Goal: Communication & Community: Answer question/provide support

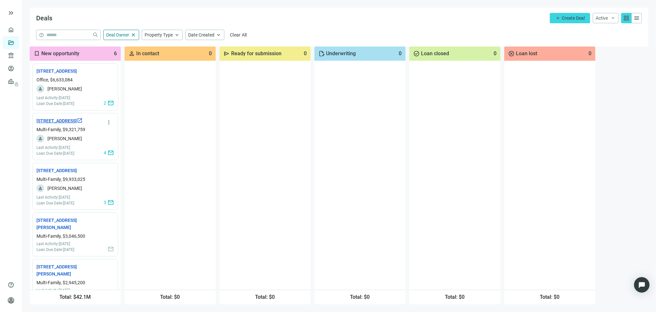
click at [58, 124] on link "7901 Brookriver Dr, Dallas, TX 75247 open_in_new" at bounding box center [59, 120] width 46 height 7
click at [55, 124] on link "7901 Brookriver Dr, Dallas, TX 75247 open_in_new" at bounding box center [59, 120] width 46 height 7
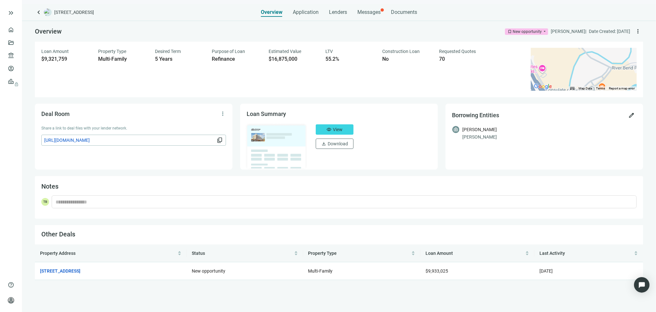
click at [205, 141] on span "https://dealroom.loanbase.com/deal-documents/eDzKOP8EOXV2W6SlnLJ3doVLyw5AGaYWDz…" at bounding box center [129, 139] width 171 height 7
click at [336, 128] on span "View" at bounding box center [338, 129] width 10 height 5
click at [367, 11] on span "Messages" at bounding box center [368, 12] width 23 height 6
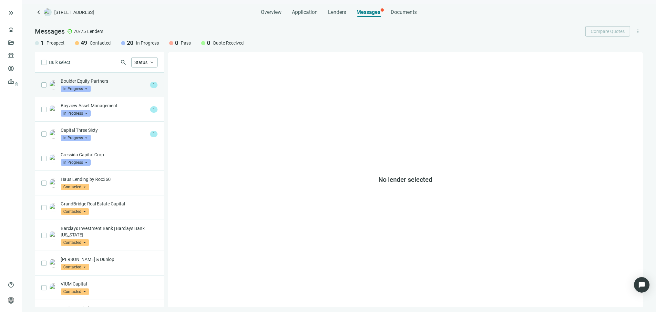
click at [86, 88] on span "In Progress" at bounding box center [76, 88] width 30 height 6
click at [129, 81] on p "Boulder Equity Partners" at bounding box center [104, 81] width 87 height 6
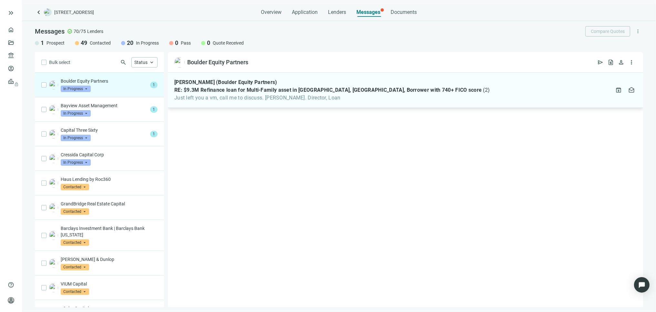
click at [517, 90] on div "David Rodgers (Boulder Equity Partners) RE: $9.3M Refinance loan for Multi-Fami…" at bounding box center [405, 90] width 475 height 35
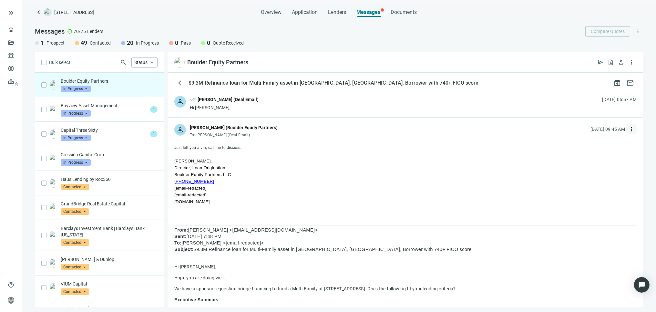
click at [628, 129] on span "more_vert" at bounding box center [631, 129] width 6 height 6
click at [585, 154] on span "Reply all" at bounding box center [585, 155] width 16 height 5
type textarea "**********"
click at [350, 102] on div "person done_all Tony Baldwin (Deal Email) Hi David, 09.08.2025, 06:57 PM" at bounding box center [405, 103] width 475 height 28
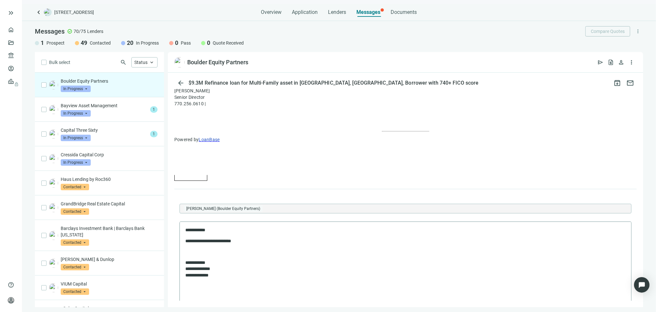
scroll to position [664, 0]
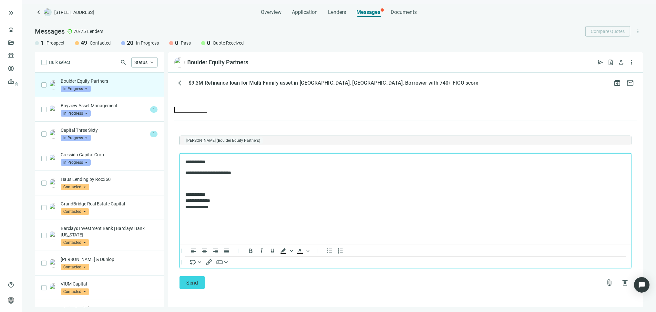
drag, startPoint x: 249, startPoint y: 173, endPoint x: 253, endPoint y: 172, distance: 4.3
click at [249, 172] on p "**********" at bounding box center [402, 173] width 434 height 6
click at [605, 282] on span "attach_file" at bounding box center [609, 282] width 8 height 8
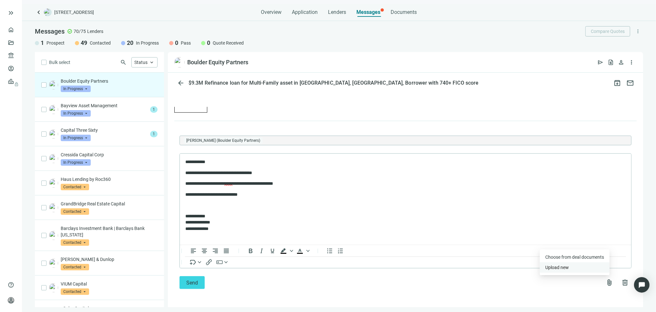
click at [558, 266] on span "Upload new" at bounding box center [557, 267] width 24 height 5
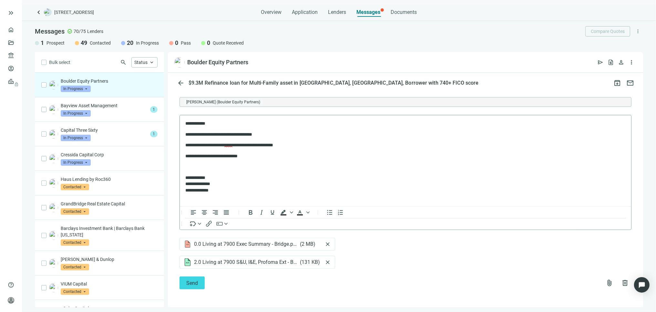
scroll to position [703, 0]
click at [192, 282] on span "Send" at bounding box center [192, 282] width 12 height 6
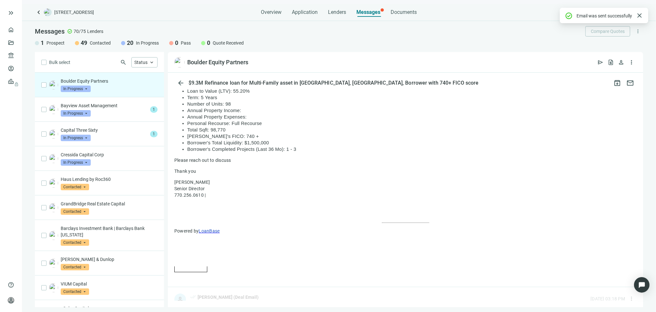
scroll to position [701, 0]
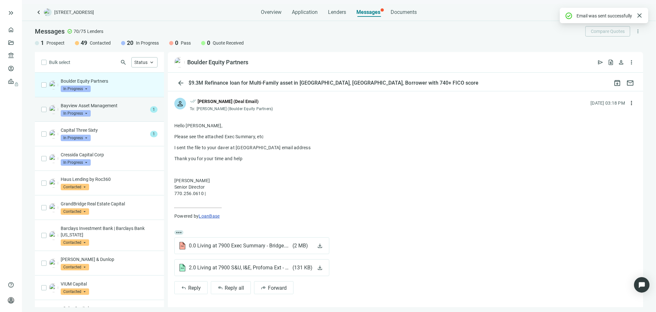
click at [137, 111] on div "Bayview Asset Management In Progress arrow_drop_down" at bounding box center [104, 109] width 87 height 14
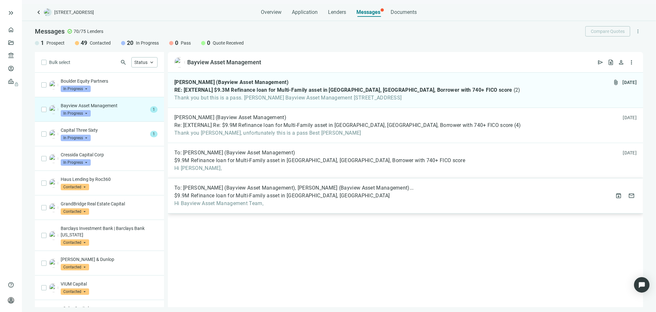
click at [339, 202] on span "Hi Bayview Asset Management Team," at bounding box center [293, 203] width 239 height 6
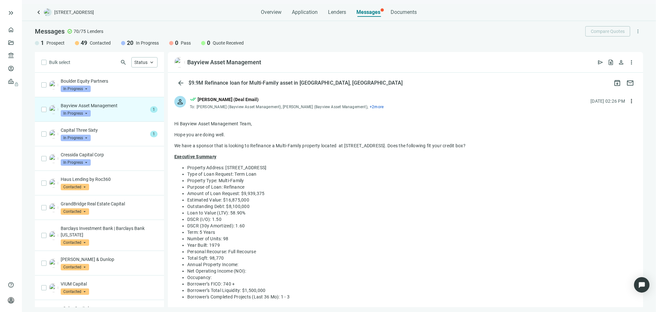
click at [91, 112] on div "Bayview Asset Management In Progress arrow_drop_down" at bounding box center [104, 109] width 87 height 14
click at [141, 110] on div "Bayview Asset Management In Progress arrow_drop_down" at bounding box center [104, 109] width 87 height 14
click at [150, 109] on span "1" at bounding box center [153, 109] width 7 height 6
click at [177, 84] on span "arrow_back" at bounding box center [181, 83] width 8 height 8
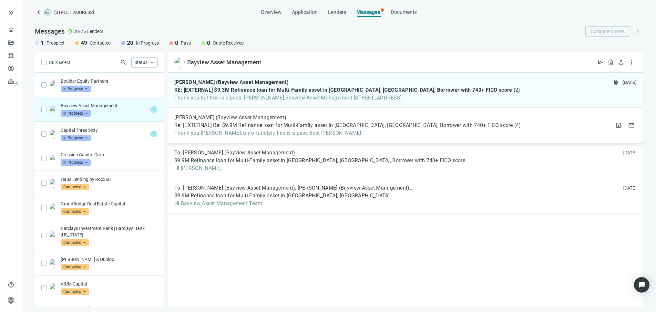
click at [258, 127] on span "Re: [EXTERNAL] Re: $9.9M Refinance loan for Multi-Family asset in Dallas, TX, B…" at bounding box center [343, 125] width 338 height 6
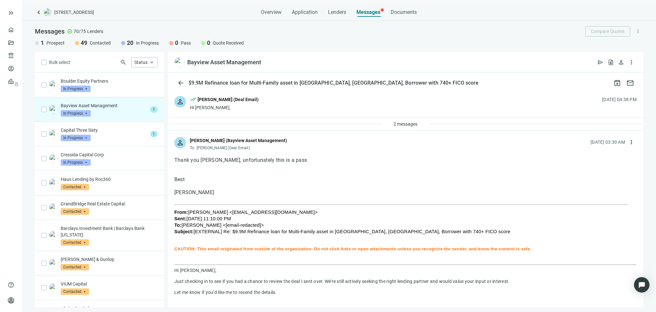
click at [281, 102] on div "person done_all Tony Baldwin (Deal Email) Hi Matthew, 08.18.2025, 04:38 PM" at bounding box center [405, 103] width 475 height 28
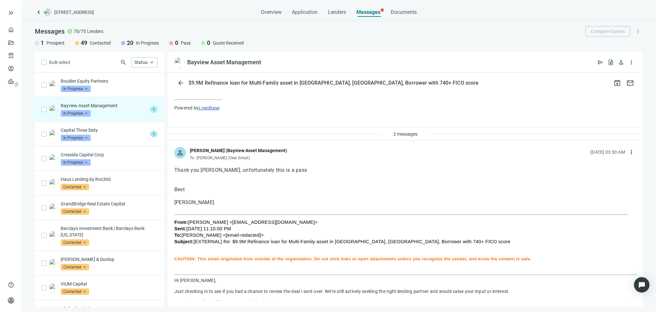
scroll to position [179, 0]
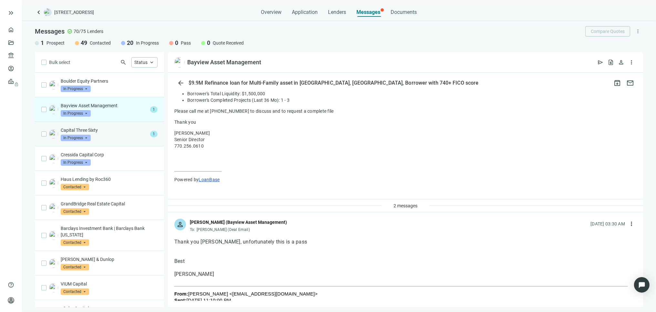
click at [105, 135] on div "Capital Three Sixty In Progress arrow_drop_down" at bounding box center [104, 134] width 87 height 14
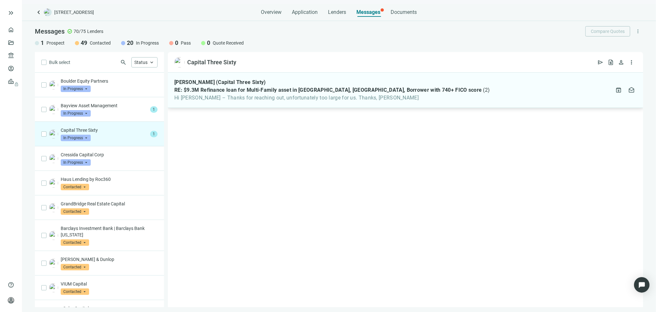
click at [336, 94] on div "Jon Finman (Capital Three Sixty) RE: $9.3M Refinance loan for Multi-Family asse…" at bounding box center [331, 90] width 315 height 22
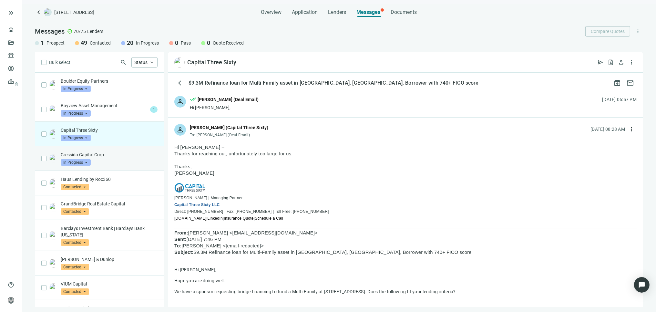
click at [113, 158] on div "Cressida Capital Corp In Progress arrow_drop_down" at bounding box center [109, 158] width 97 height 14
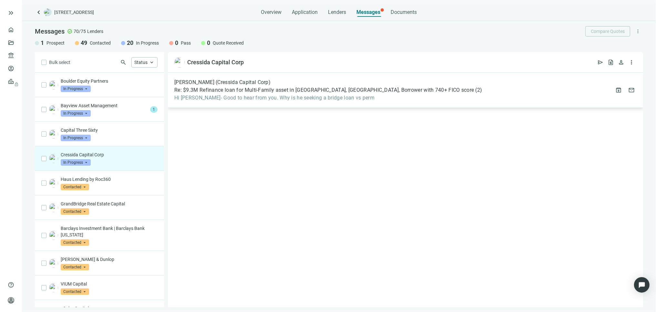
click at [309, 98] on span "Hi Tony- Good to hear from you. Why is he seeking a bridge loan vs perm" at bounding box center [327, 98] width 307 height 6
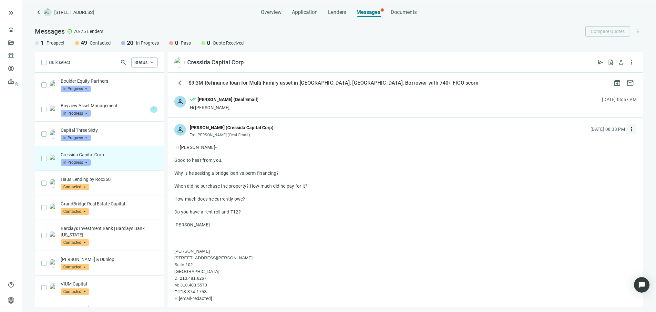
click at [628, 128] on span "more_vert" at bounding box center [631, 129] width 6 height 6
click at [590, 155] on span "Reply all" at bounding box center [585, 155] width 16 height 5
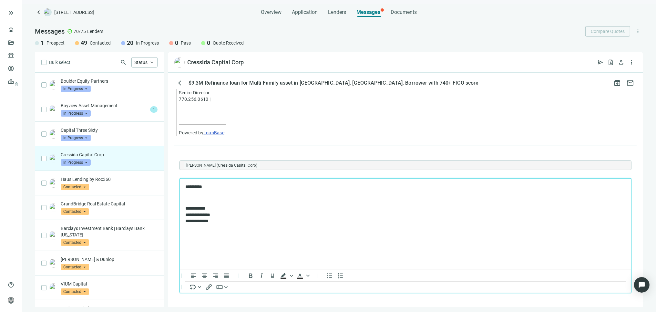
scroll to position [559, 0]
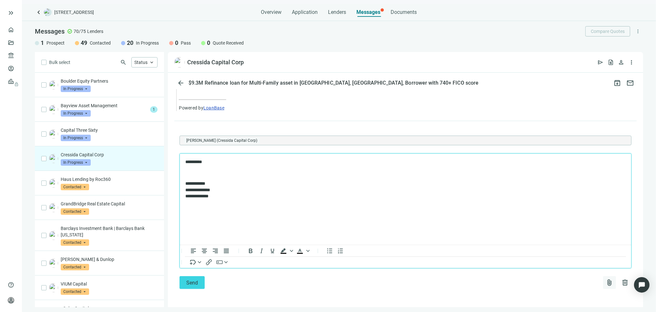
click at [605, 282] on span "attach_file" at bounding box center [609, 282] width 8 height 8
click at [557, 267] on span "Upload new" at bounding box center [557, 267] width 24 height 5
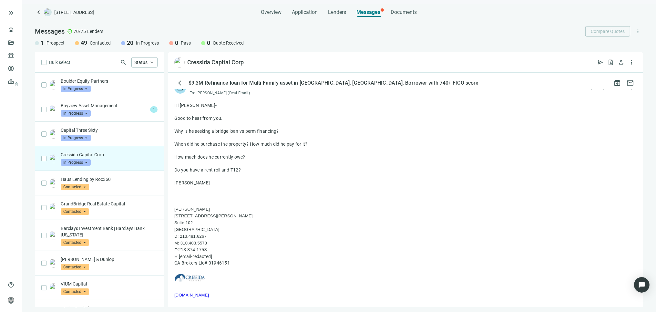
scroll to position [0, 0]
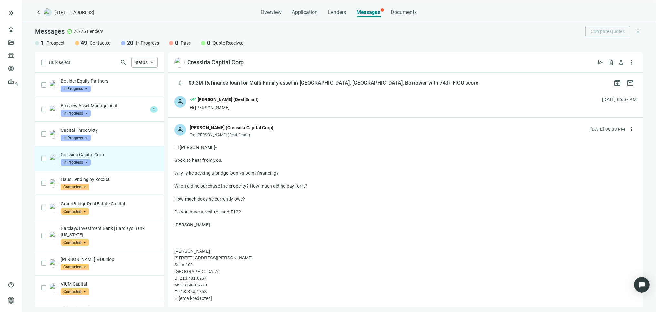
drag, startPoint x: 247, startPoint y: 211, endPoint x: 179, endPoint y: 170, distance: 79.5
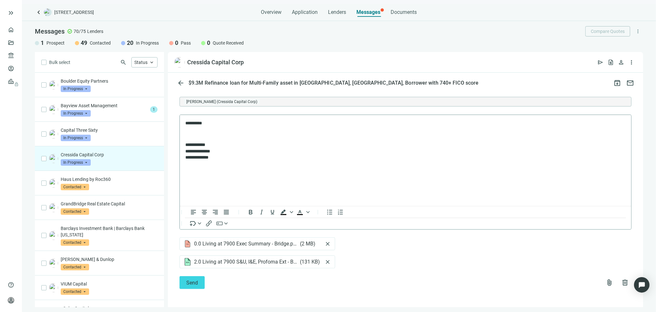
scroll to position [598, 0]
click at [194, 132] on p "Rich Text Area. Press ALT-0 for help." at bounding box center [405, 134] width 440 height 6
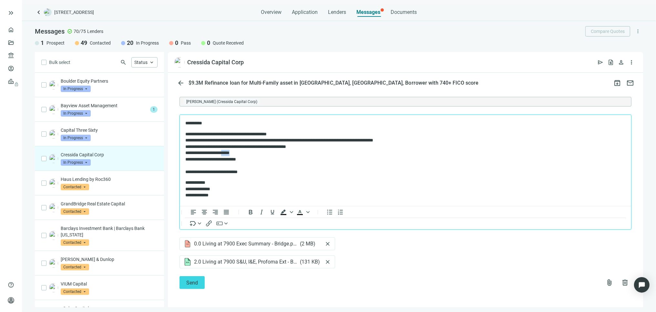
drag, startPoint x: 243, startPoint y: 151, endPoint x: 229, endPoint y: 151, distance: 13.2
click at [229, 151] on div "**********" at bounding box center [402, 152] width 434 height 6
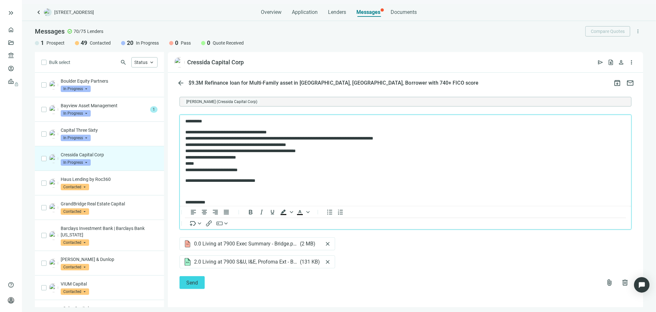
click at [363, 135] on div "**********" at bounding box center [399, 138] width 428 height 6
click at [375, 136] on div "**********" at bounding box center [399, 138] width 428 height 6
click at [374, 137] on div "**********" at bounding box center [399, 138] width 428 height 6
click at [277, 181] on p "**********" at bounding box center [399, 180] width 428 height 6
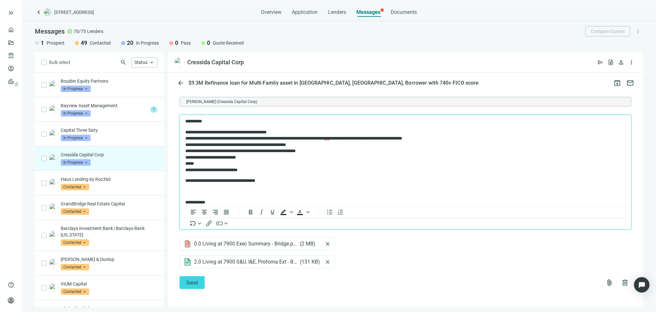
click at [279, 180] on p "**********" at bounding box center [399, 180] width 428 height 6
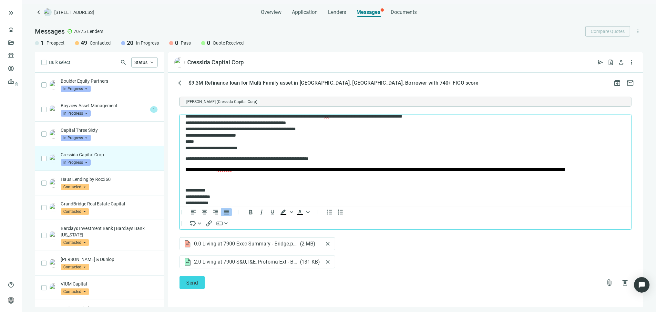
scroll to position [36, 0]
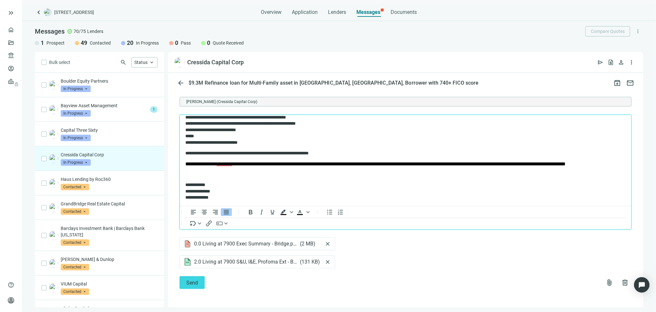
click at [500, 161] on span "**********" at bounding box center [375, 163] width 380 height 5
click at [250, 165] on span "**********" at bounding box center [382, 163] width 394 height 5
click at [256, 162] on p "**********" at bounding box center [405, 163] width 440 height 5
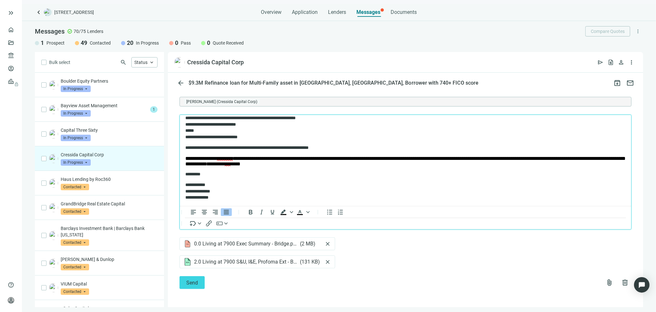
click at [317, 164] on span "**********" at bounding box center [405, 161] width 440 height 10
click at [388, 182] on p "**********" at bounding box center [399, 190] width 428 height 19
click at [197, 281] on span "Send" at bounding box center [192, 282] width 12 height 6
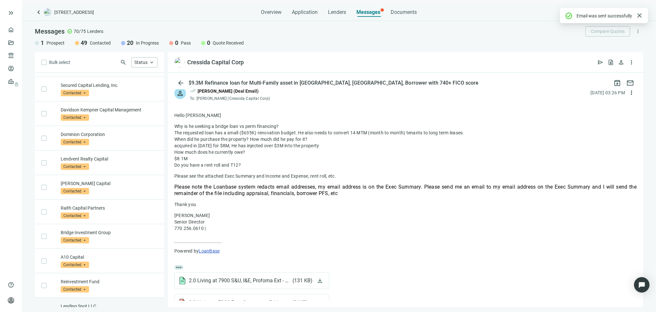
scroll to position [283, 0]
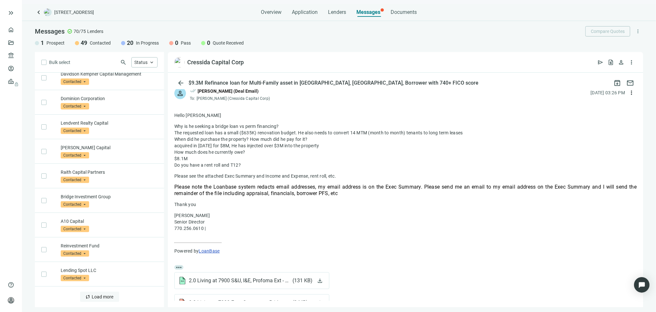
click at [98, 297] on span "Load more" at bounding box center [103, 296] width 22 height 5
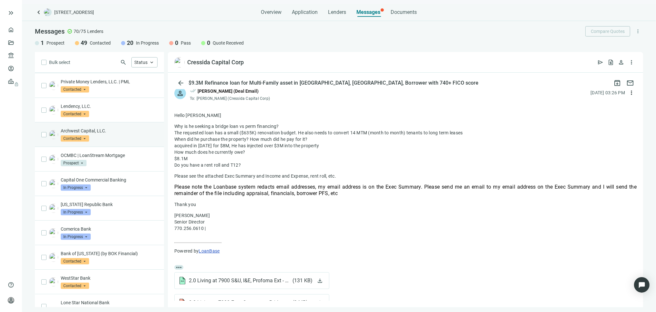
scroll to position [606, 0]
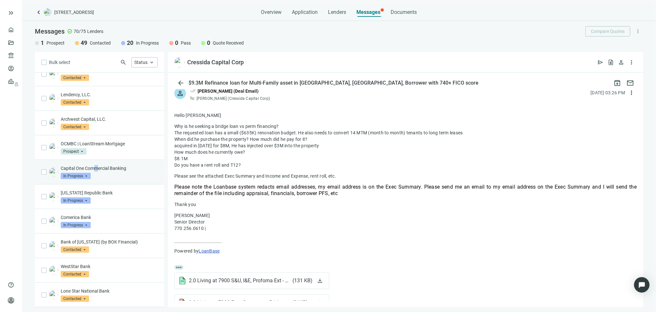
click at [97, 179] on div "Capital One Commercial Banking In Progress arrow_drop_down" at bounding box center [109, 172] width 97 height 14
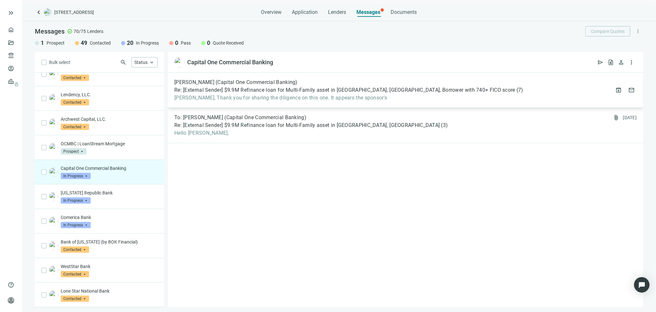
click at [384, 95] on span "Tony, Thank you for sharing the diligence on this one. It appears the sponsor's" at bounding box center [348, 98] width 349 height 6
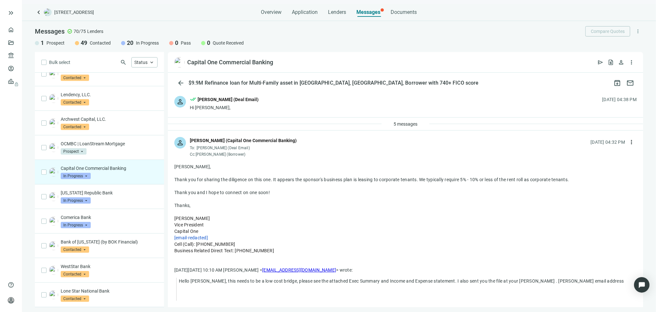
click at [321, 106] on div "person done_all Tony Baldwin (Deal Email) Hi Dixon, 08.18.2025, 04:38 PM" at bounding box center [405, 103] width 475 height 28
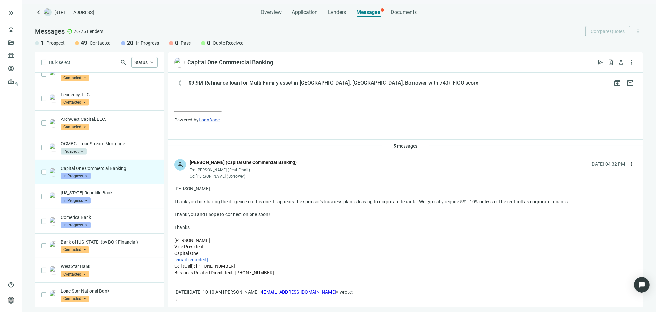
scroll to position [251, 0]
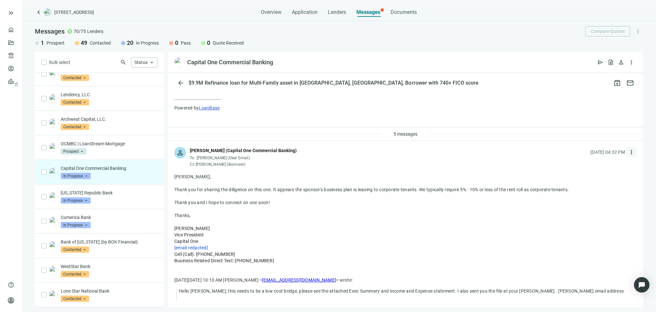
click at [628, 151] on span "more_vert" at bounding box center [631, 152] width 6 height 6
click at [582, 176] on span "Reply all" at bounding box center [585, 178] width 16 height 5
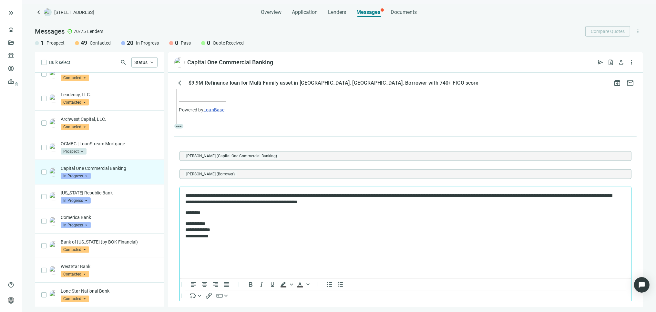
scroll to position [522, 0]
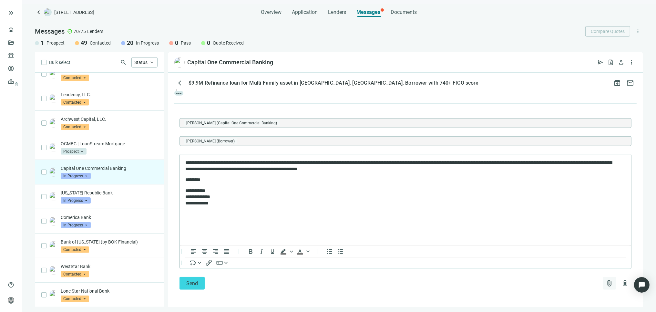
click at [605, 282] on span "attach_file" at bounding box center [609, 283] width 8 height 8
click at [554, 268] on span "Upload new" at bounding box center [557, 267] width 24 height 5
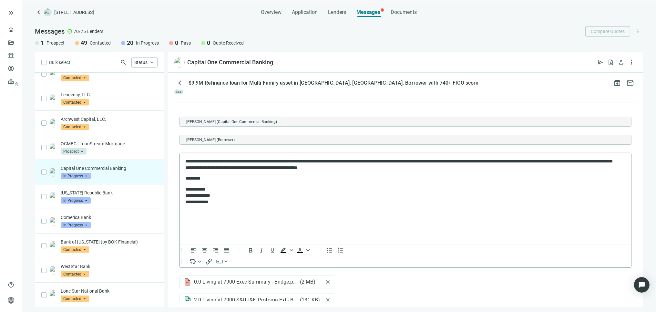
scroll to position [561, 0]
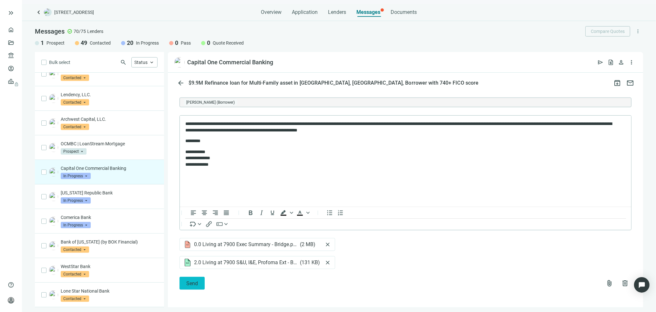
click at [195, 281] on span "Send" at bounding box center [192, 283] width 12 height 6
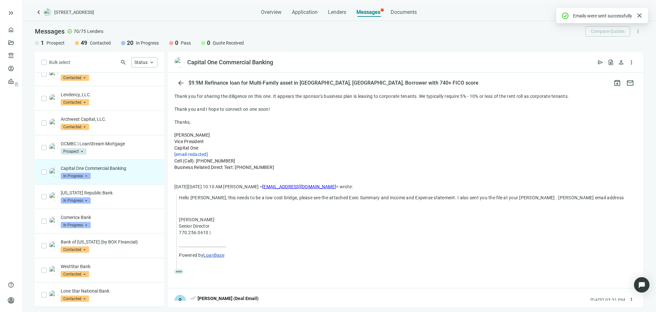
scroll to position [521, 0]
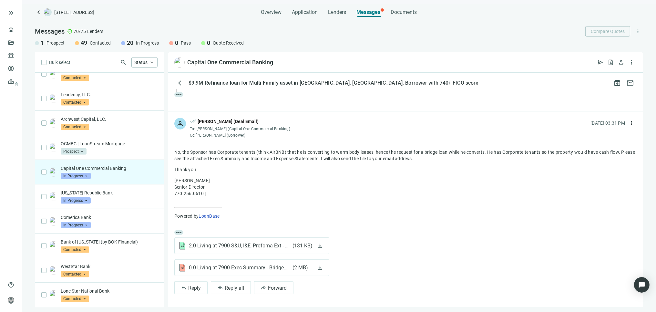
drag, startPoint x: 432, startPoint y: 157, endPoint x: 172, endPoint y: 153, distance: 260.7
click at [172, 153] on div "more_horiz 2.0 Living at 7900 S&U, I&E, Profoma Ext - Bridge.xlsx ( 131 KB ) do…" at bounding box center [405, 219] width 475 height 161
drag, startPoint x: 425, startPoint y: 176, endPoint x: 428, endPoint y: 179, distance: 4.6
click at [425, 176] on div "No, the Sponsor has Corporate tenants (think AirBNB) that he is converting to w…" at bounding box center [405, 189] width 462 height 81
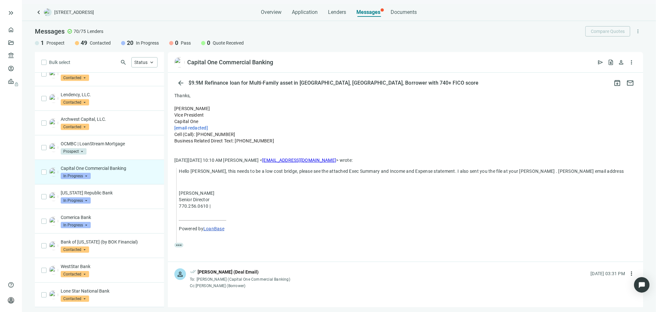
scroll to position [341, 0]
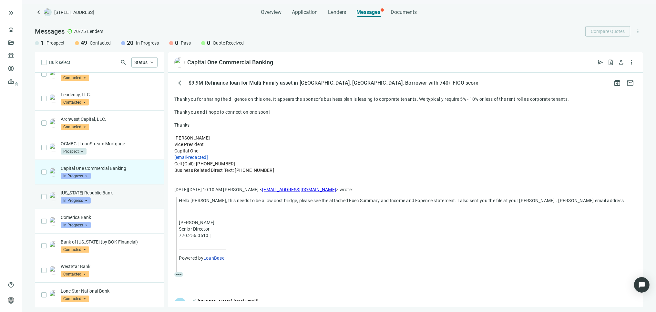
click at [97, 204] on div "Texas Republic Bank In Progress arrow_drop_down" at bounding box center [109, 196] width 97 height 14
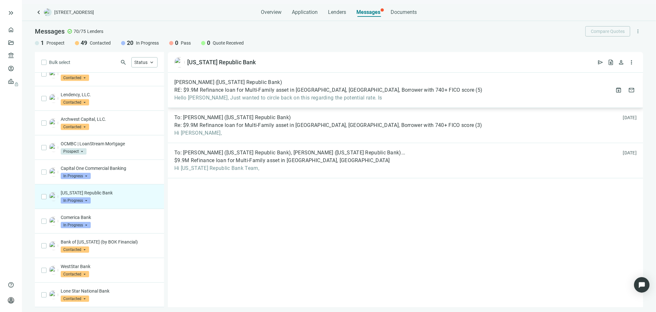
click at [337, 97] on span "Hello Tony, Just wanted to circle back on this regarding the potential rate. Is" at bounding box center [328, 98] width 308 height 6
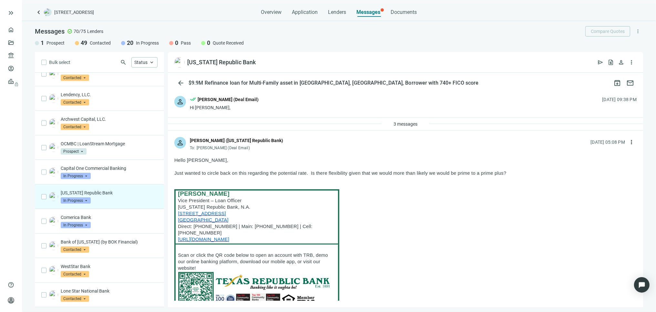
click at [302, 108] on div "person done_all Tony Baldwin (Deal Email) Hi Kyle, 08.20.2025, 09:38 PM" at bounding box center [405, 103] width 475 height 28
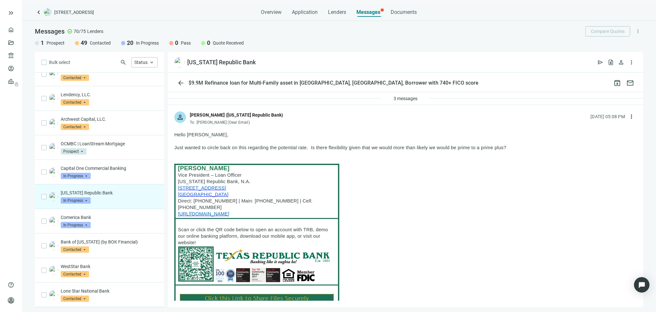
scroll to position [286, 0]
click at [438, 191] on div "Kyle Blalock Vice President – Loan Officer Texas Republic Bank, N.A. 1017 N. Hw…" at bounding box center [405, 259] width 462 height 204
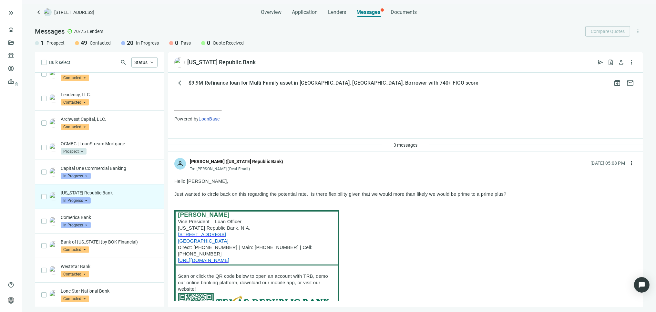
scroll to position [251, 0]
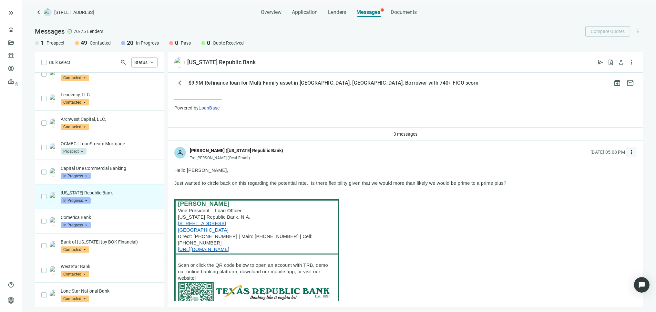
click at [628, 152] on span "more_vert" at bounding box center [631, 152] width 6 height 6
click at [590, 176] on span "Reply all" at bounding box center [585, 178] width 16 height 5
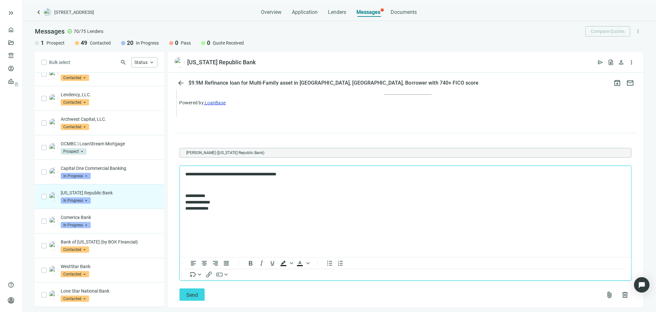
click at [188, 180] on body "**********" at bounding box center [405, 191] width 441 height 41
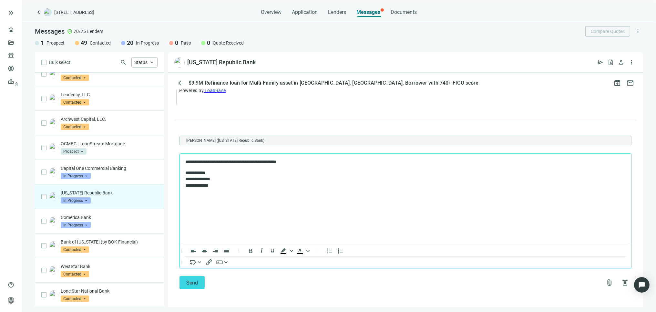
scroll to position [1692, 0]
click at [193, 283] on span "Send" at bounding box center [192, 282] width 12 height 6
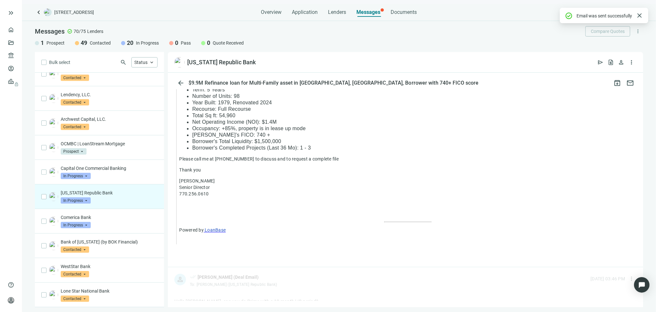
scroll to position [1646, 0]
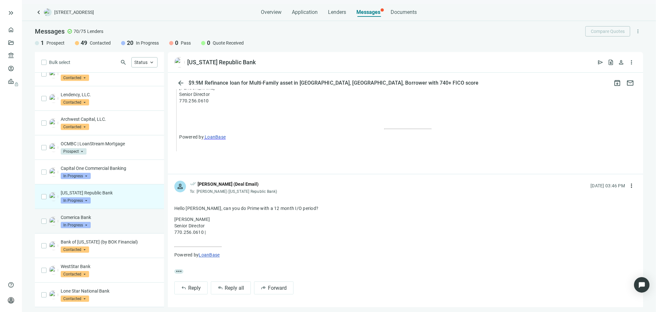
click at [120, 220] on p "Comerica Bank" at bounding box center [109, 217] width 97 height 6
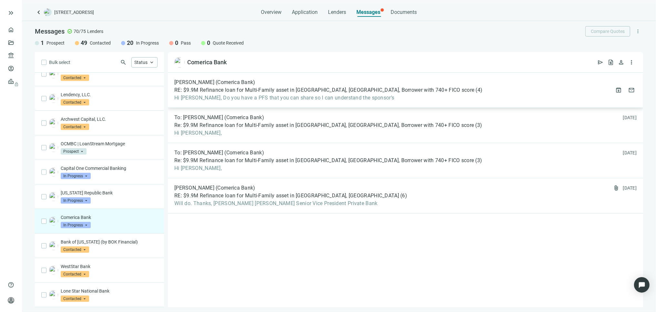
click at [391, 95] on span "Hi Tony, Do you have a PFS that you can share so I can understand the sponsor’s" at bounding box center [328, 98] width 308 height 6
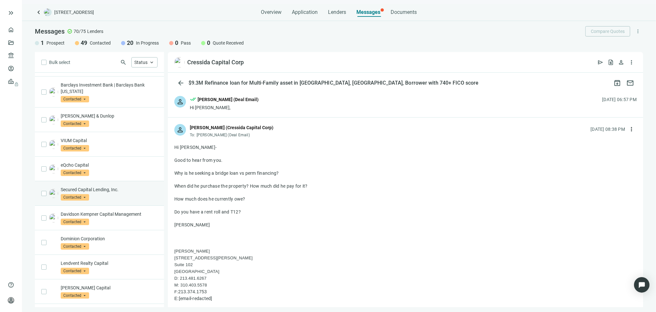
scroll to position [283, 0]
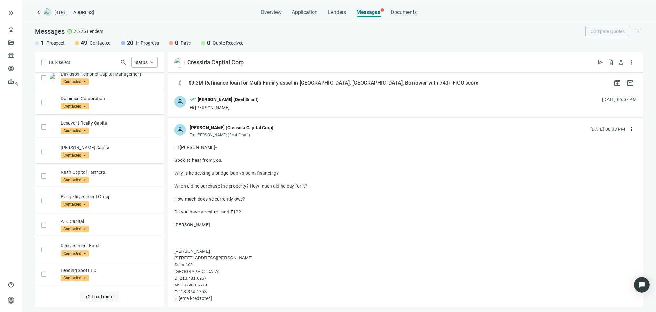
click at [97, 296] on span "Load more" at bounding box center [103, 296] width 22 height 5
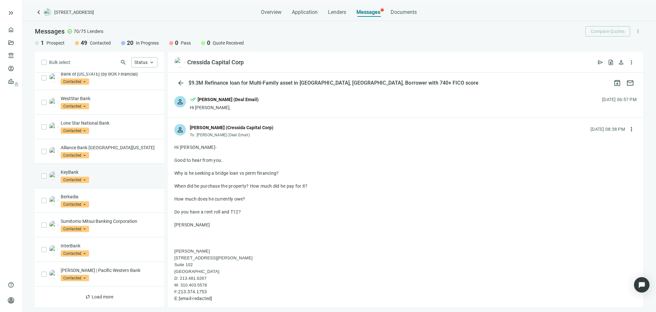
scroll to position [781, 0]
click at [92, 294] on span "Load more" at bounding box center [103, 296] width 22 height 5
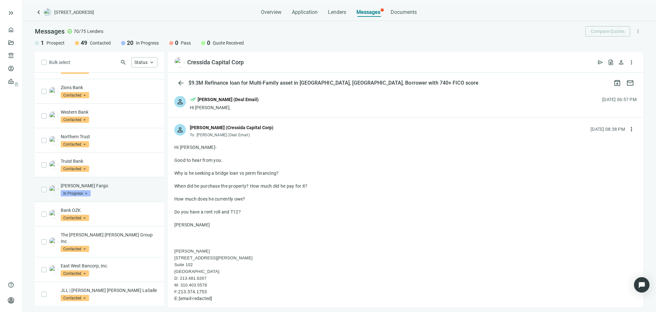
scroll to position [1175, 0]
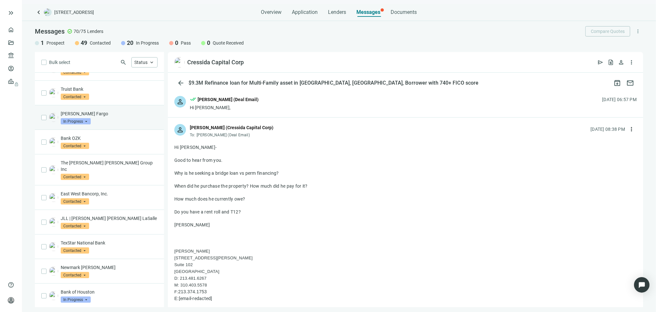
click at [125, 125] on div "Wells Fargo In Progress arrow_drop_down" at bounding box center [109, 117] width 97 height 14
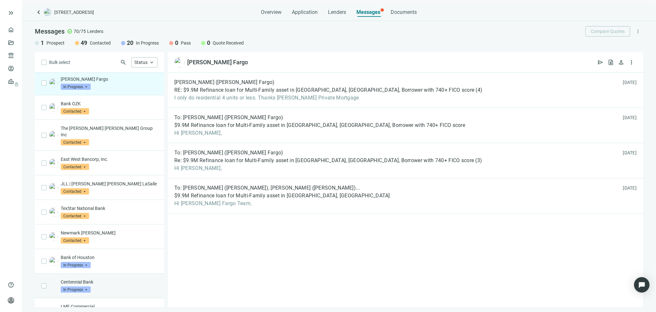
scroll to position [1247, 0]
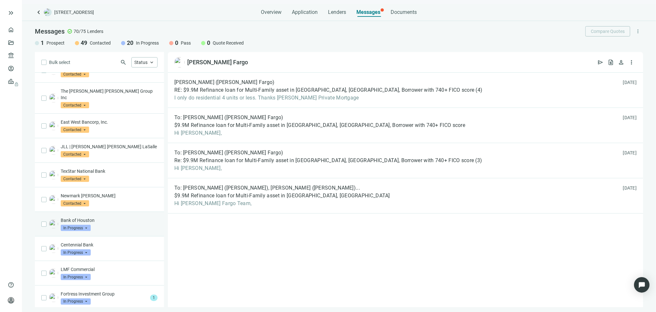
click at [117, 231] on div "Bank of Houston In Progress arrow_drop_down" at bounding box center [109, 224] width 97 height 14
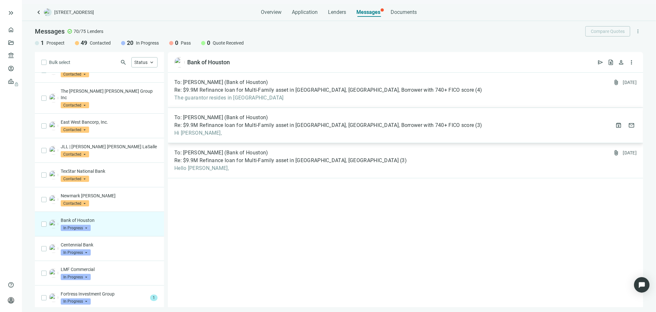
click at [244, 120] on span "To: Grant Buchanan (Bank of Houston)" at bounding box center [221, 117] width 94 height 6
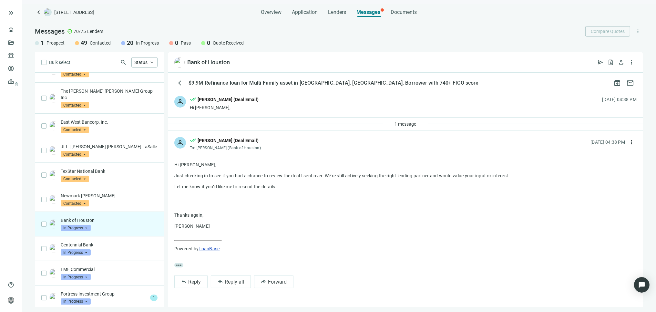
click at [270, 124] on div "1 message" at bounding box center [405, 123] width 475 height 13
click at [256, 98] on div "person done_all Tony Baldwin (Deal Email) Hi Grant, 08.18.2025, 04:38 PM" at bounding box center [405, 103] width 475 height 28
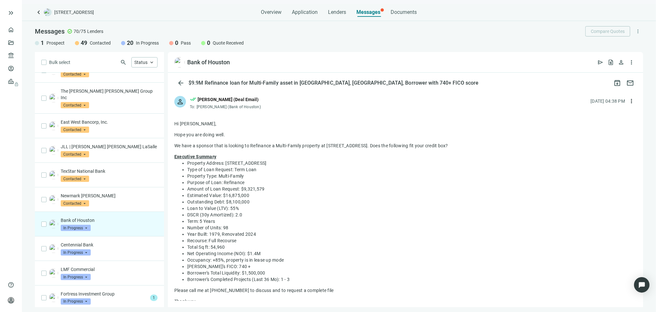
click at [114, 226] on div "Bank of Houston In Progress arrow_drop_down" at bounding box center [109, 224] width 97 height 14
click at [101, 206] on div "Newmark Knight Frank Contacted arrow_drop_down" at bounding box center [109, 199] width 97 height 14
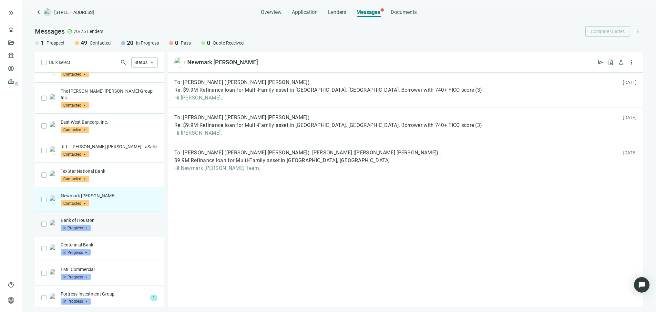
click at [107, 223] on p "Bank of Houston" at bounding box center [109, 220] width 97 height 6
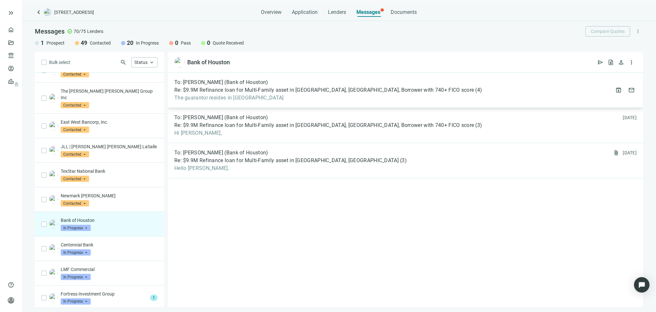
click at [223, 87] on span "Re: $9.9M Refinance loan for Multi-Family asset in Dallas, TX, Borrower with 74…" at bounding box center [323, 90] width 299 height 6
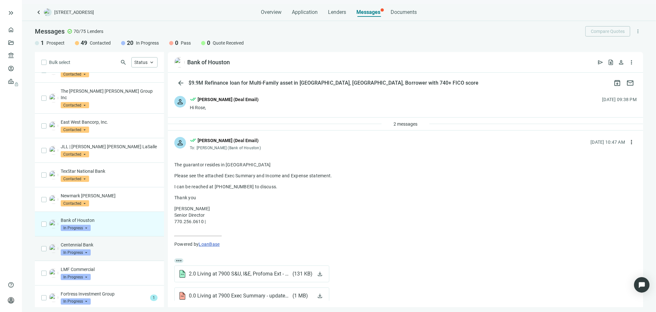
click at [91, 243] on p "Centennial Bank" at bounding box center [109, 244] width 97 height 6
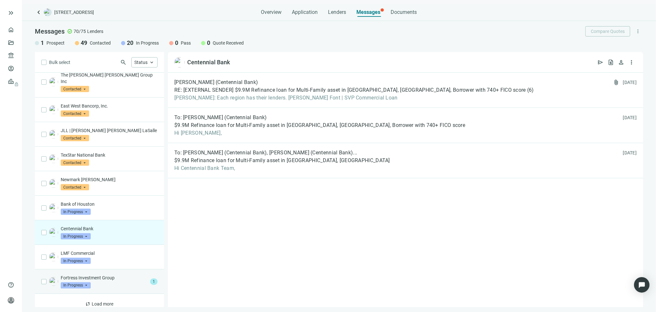
scroll to position [1272, 0]
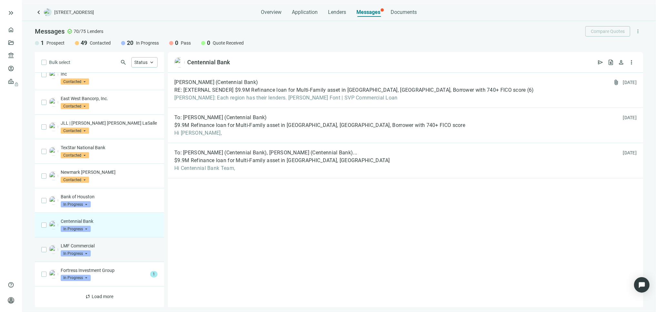
click at [107, 249] on p "LMF Commercial" at bounding box center [109, 245] width 97 height 6
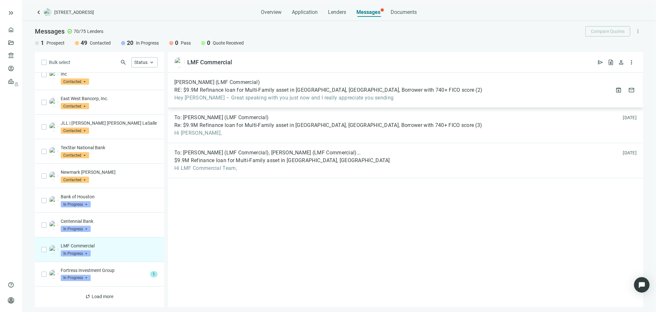
click at [302, 97] on span "Hey Tony – Great speaking with you just now and I really appreciate you sending" at bounding box center [328, 98] width 308 height 6
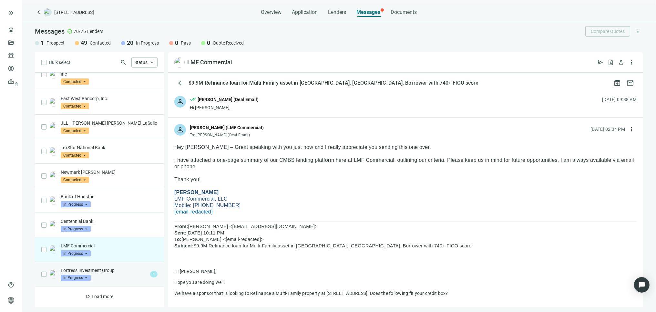
click at [103, 273] on p "Fortress Investment Group" at bounding box center [104, 270] width 87 height 6
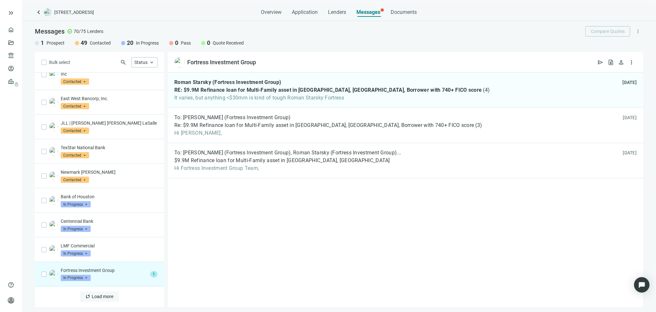
click at [98, 297] on span "Load more" at bounding box center [103, 296] width 22 height 5
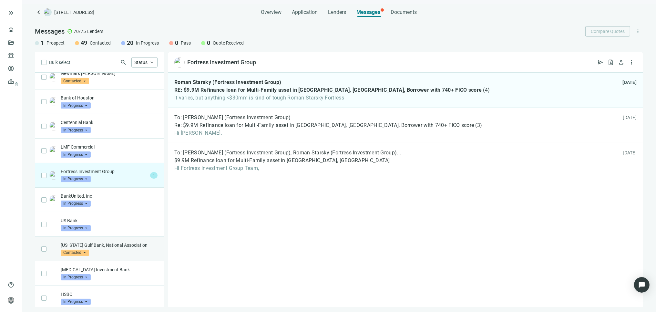
scroll to position [1379, 0]
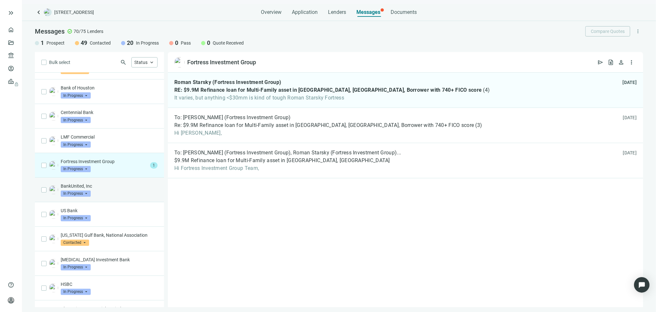
click at [126, 188] on p "BankUnited, Inc" at bounding box center [109, 186] width 97 height 6
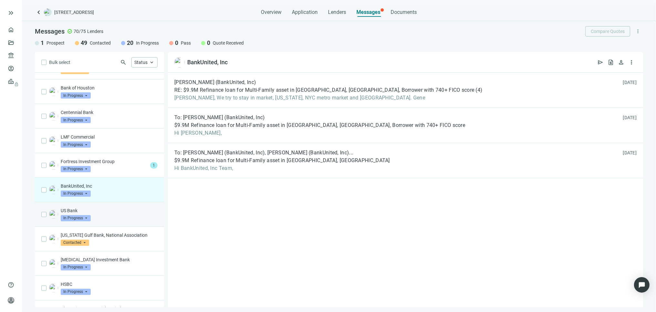
click at [117, 218] on div "US Bank In Progress arrow_drop_down" at bounding box center [109, 214] width 97 height 14
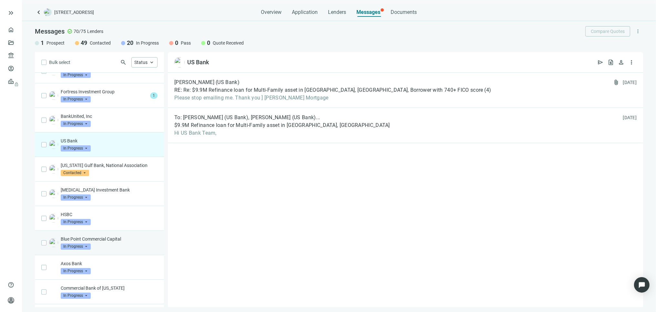
scroll to position [1451, 0]
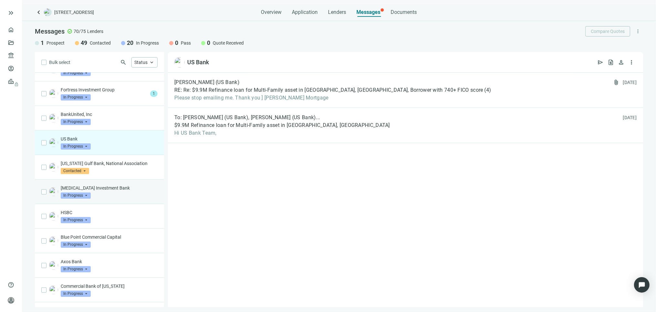
click at [115, 196] on div "IBS Investment Bank In Progress arrow_drop_down" at bounding box center [109, 192] width 97 height 14
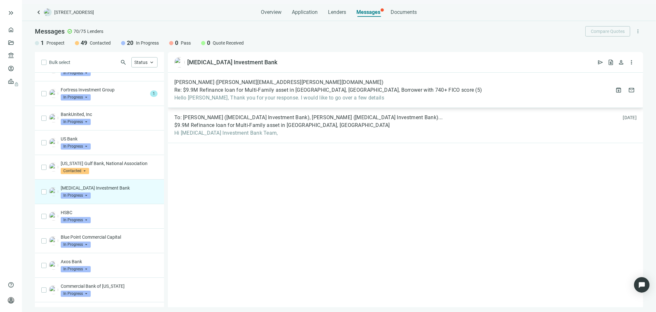
click at [250, 98] on span "Hello Tony, Thank you for your response. I would like to go over a few details" at bounding box center [327, 98] width 307 height 6
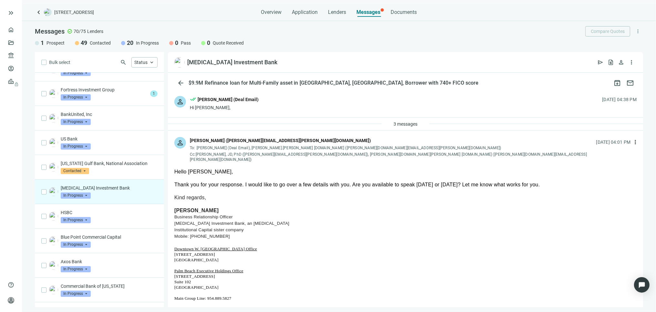
click at [304, 101] on div "person done_all Tony Baldwin (Deal Email) Hi Jason, 08.18.2025, 04:38 PM" at bounding box center [405, 103] width 475 height 28
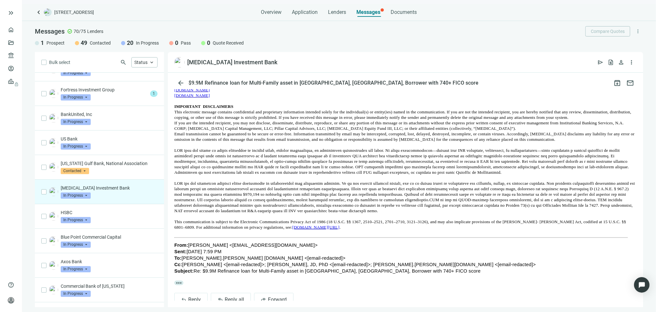
scroll to position [503, 0]
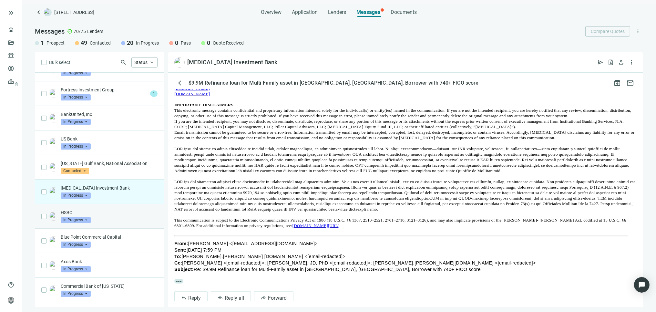
click at [130, 216] on p "HSBC" at bounding box center [109, 212] width 97 height 6
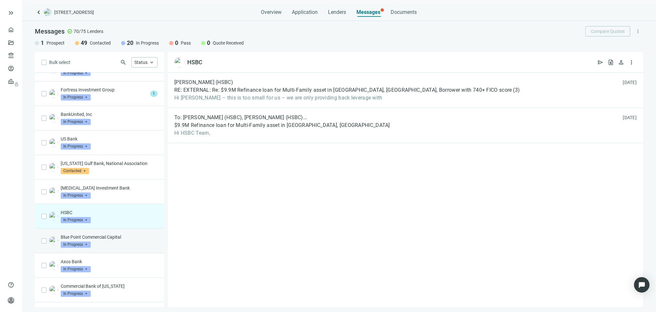
click at [124, 240] on p "Blue Point Commercial Capital" at bounding box center [109, 237] width 97 height 6
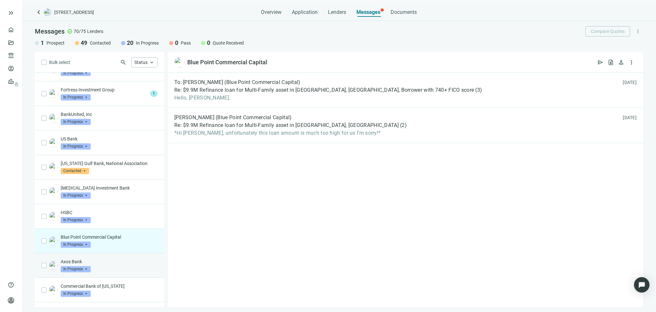
click at [121, 257] on div "Axos Bank In Progress arrow_drop_down" at bounding box center [99, 265] width 129 height 25
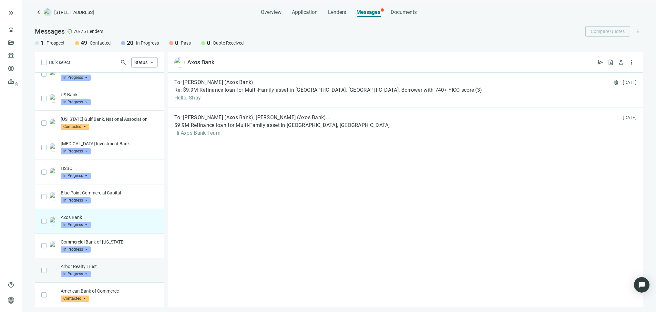
scroll to position [1497, 0]
click at [102, 272] on div "Arbor Realty Trust In Progress arrow_drop_down" at bounding box center [109, 270] width 97 height 14
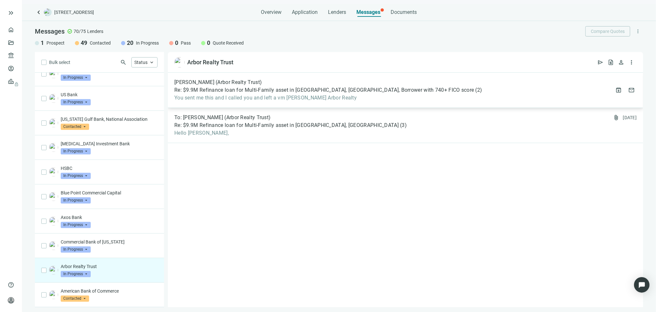
click at [266, 94] on div "Geoffrey Plat (Arbor Realty Trust) Re: $9.9M Refinance loan for Multi-Family as…" at bounding box center [327, 90] width 307 height 22
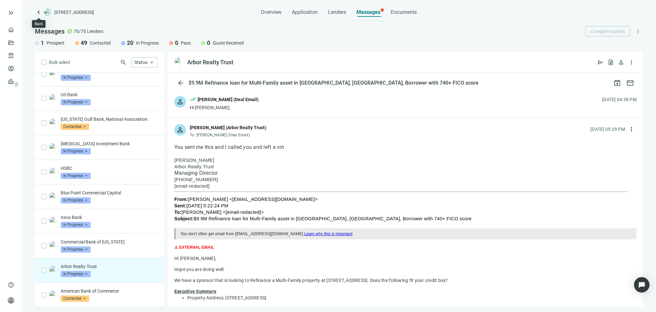
click at [38, 12] on span "keyboard_arrow_left" at bounding box center [39, 12] width 8 height 8
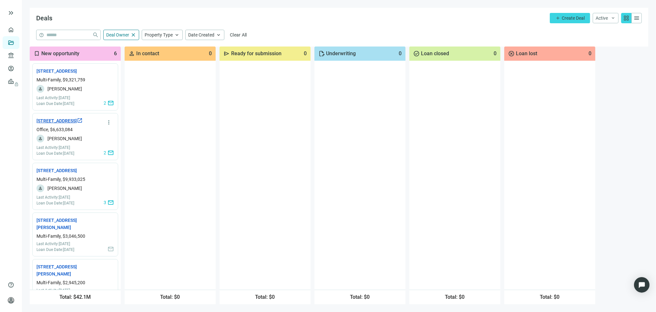
click at [55, 124] on link "1771 E Flamingo Rd, Las Vegas, NV 89119 open_in_new" at bounding box center [59, 120] width 46 height 7
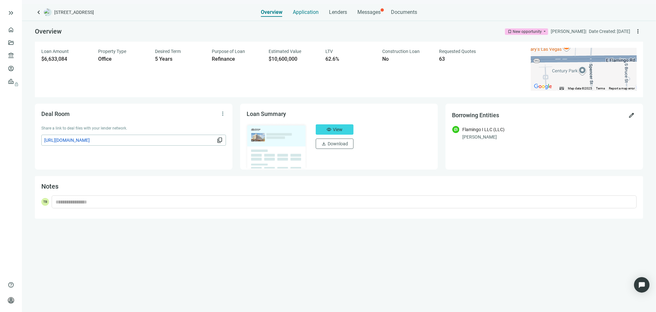
click at [303, 11] on span "Application" at bounding box center [306, 12] width 26 height 6
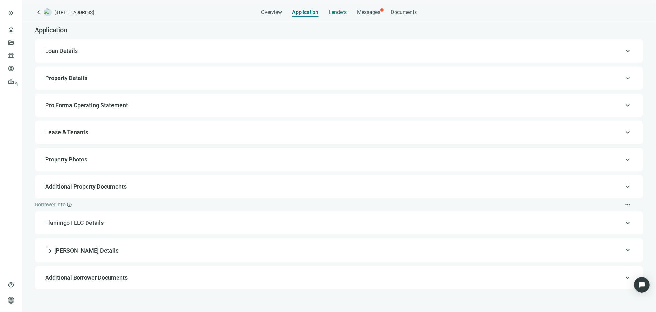
click at [336, 12] on span "Lenders" at bounding box center [337, 12] width 18 height 6
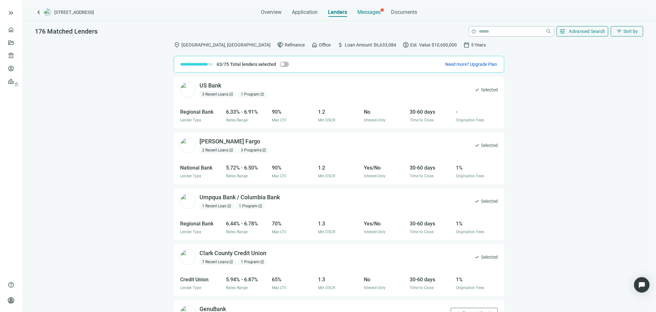
click at [366, 10] on span "Messages" at bounding box center [368, 12] width 23 height 6
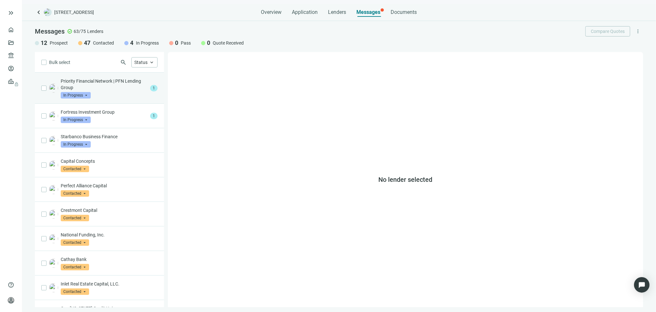
click at [118, 88] on p "Priority Financial Network | PFN Lending Group" at bounding box center [104, 84] width 87 height 13
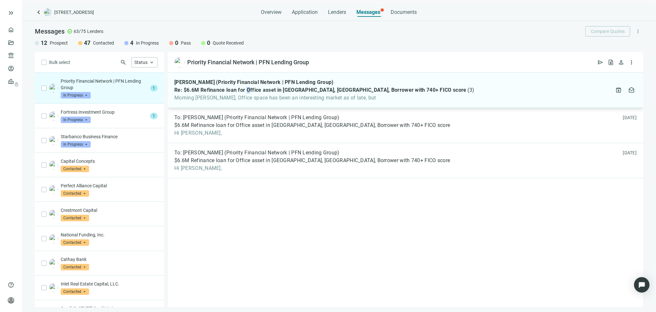
click at [248, 89] on span "Re: $6.6M Refinance loan for Office asset in Las Vegas, NV, Borrower with 740+ …" at bounding box center [320, 90] width 292 height 6
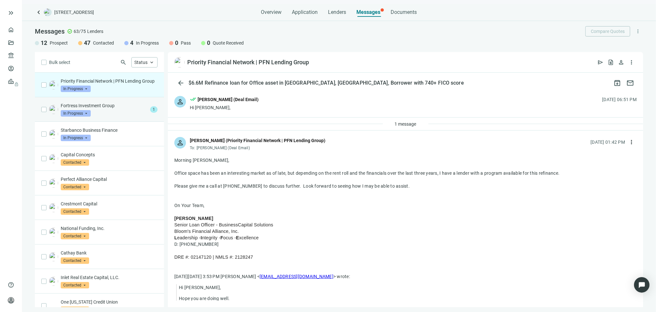
click at [109, 109] on p "Fortress Investment Group" at bounding box center [104, 105] width 87 height 6
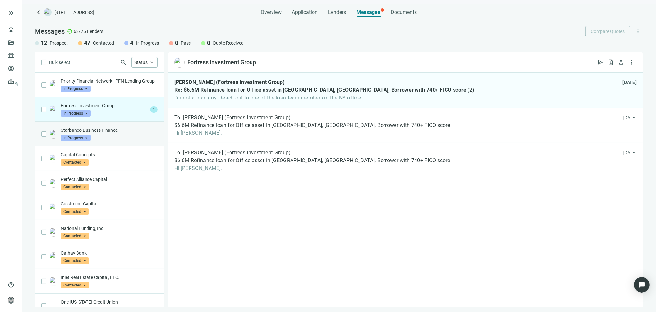
click at [108, 133] on p "Starbanco Business Finance" at bounding box center [109, 130] width 97 height 6
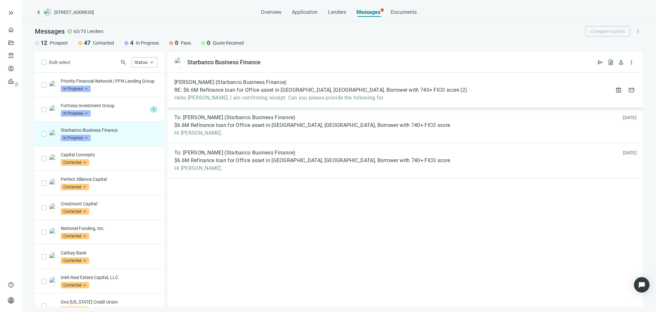
click at [312, 95] on span "Hello Tony, I am confirming receipt. Can you please provide the following for" at bounding box center [320, 98] width 293 height 6
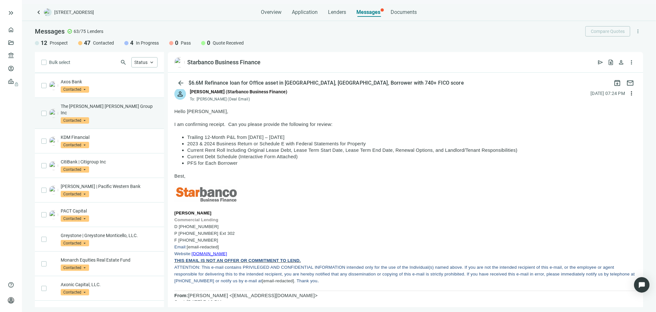
scroll to position [283, 0]
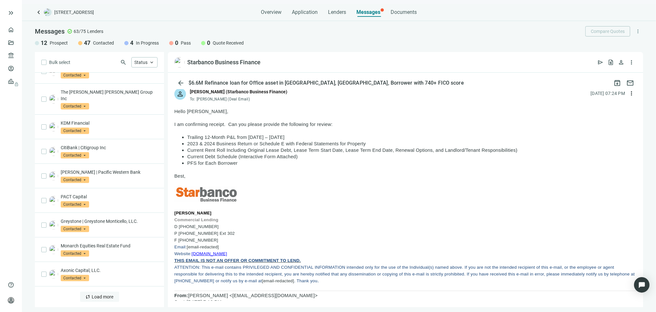
click at [98, 296] on span "Load more" at bounding box center [103, 296] width 22 height 5
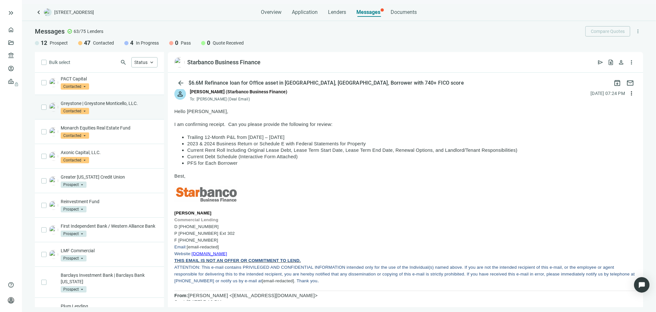
scroll to position [427, 0]
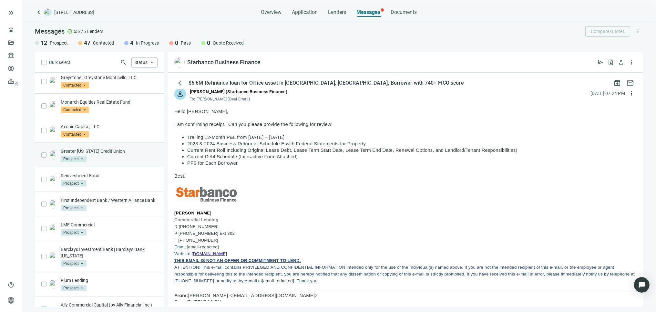
click at [139, 159] on div "Greater Nevada Credit Union Prospect arrow_drop_down" at bounding box center [109, 155] width 97 height 14
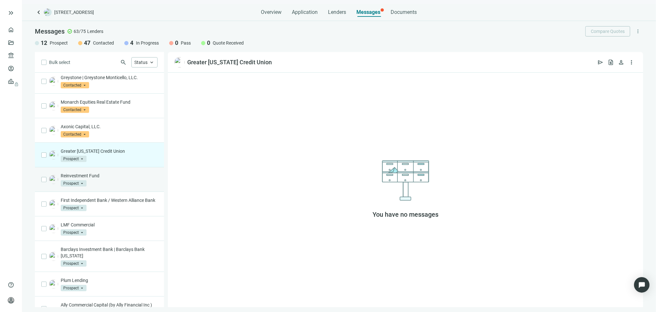
click at [111, 178] on p "Reinvestment Fund" at bounding box center [109, 175] width 97 height 6
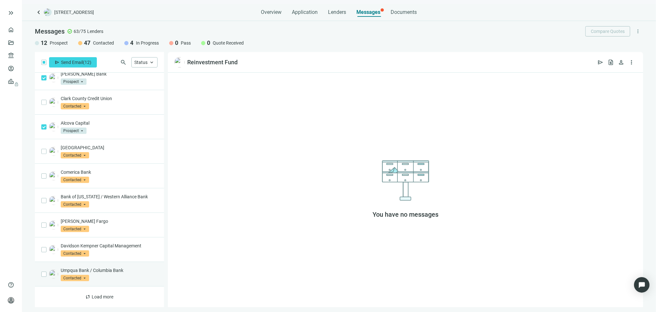
scroll to position [794, 0]
click at [99, 297] on span "Load more" at bounding box center [103, 296] width 22 height 5
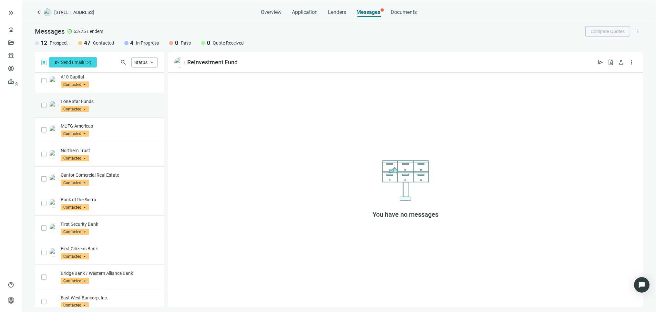
scroll to position [1291, 0]
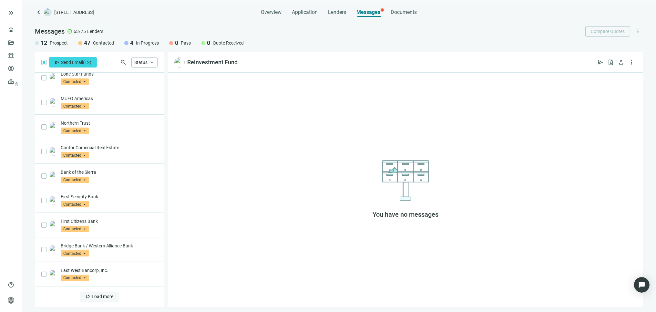
click at [97, 296] on span "Load more" at bounding box center [103, 296] width 22 height 5
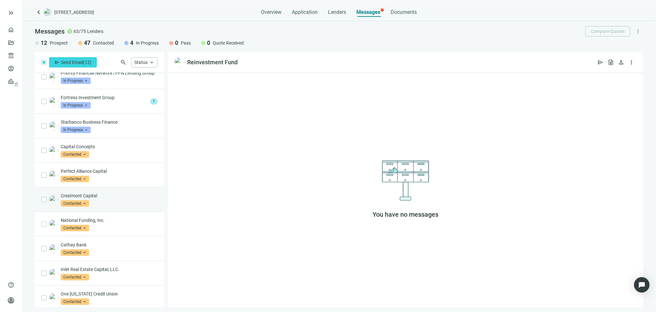
scroll to position [0, 0]
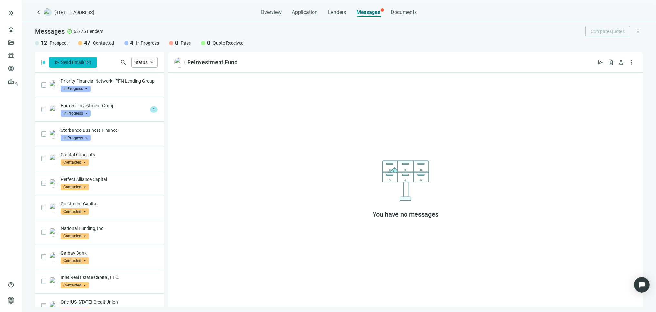
click at [70, 62] on span "Send Email" at bounding box center [72, 62] width 22 height 5
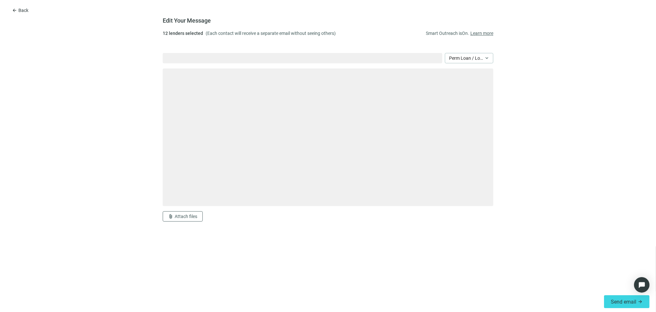
type textarea "**********"
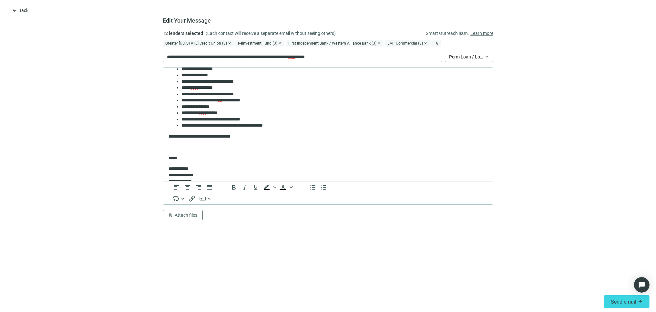
scroll to position [140, 0]
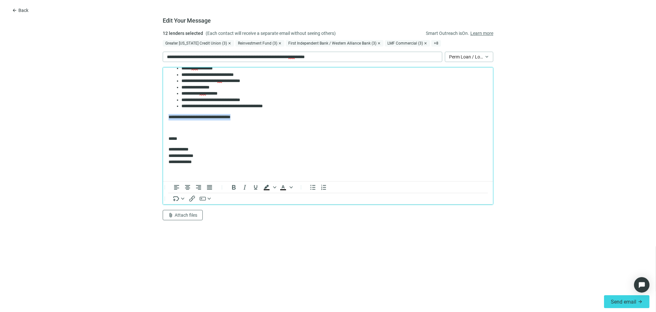
drag, startPoint x: 248, startPoint y: 114, endPoint x: 166, endPoint y: 112, distance: 82.3
click at [166, 112] on html "**********" at bounding box center [328, 54] width 330 height 252
drag, startPoint x: 183, startPoint y: 216, endPoint x: 187, endPoint y: 216, distance: 4.2
click at [185, 215] on span "Attach files" at bounding box center [186, 214] width 23 height 5
click at [188, 198] on span "Upload new" at bounding box center [180, 200] width 24 height 5
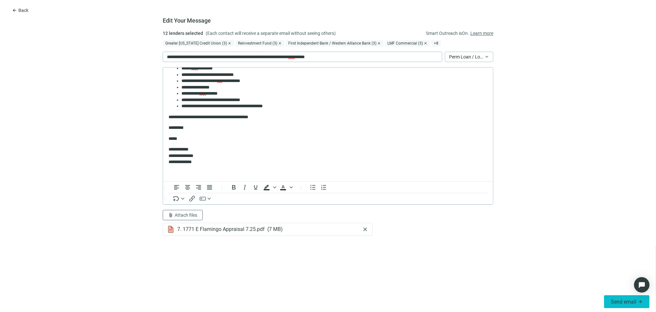
click at [621, 300] on span "Send email" at bounding box center [622, 301] width 25 height 6
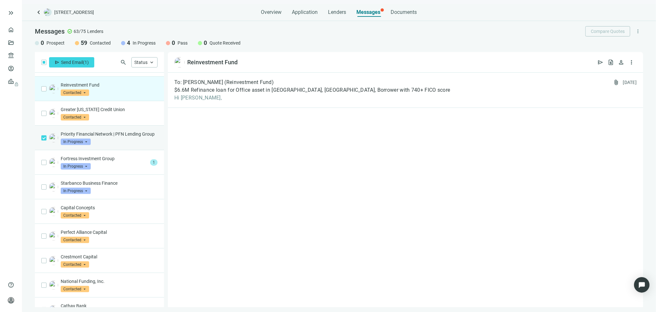
scroll to position [251, 0]
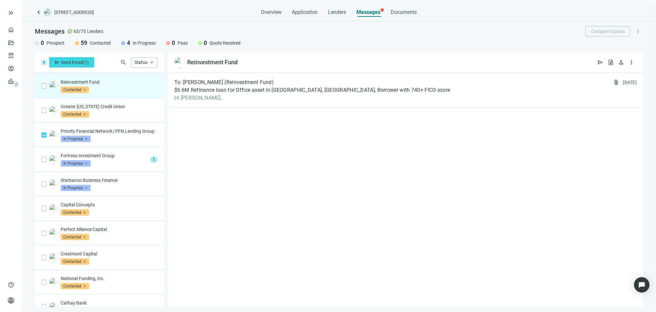
click at [117, 93] on div "Reinvestment Fund Contacted arrow_drop_down" at bounding box center [109, 86] width 97 height 14
click at [116, 142] on div "Priority Financial Network | PFN Lending Group In Progress arrow_drop_down" at bounding box center [109, 135] width 97 height 14
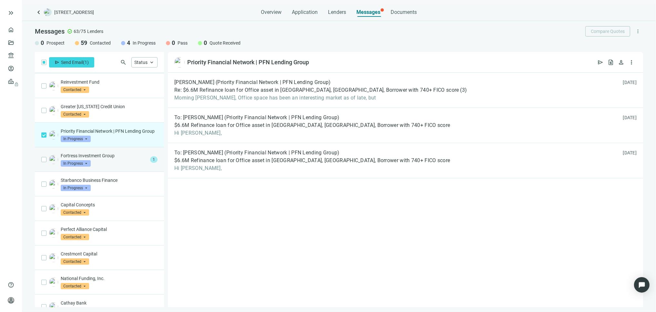
click at [114, 166] on div "Fortress Investment Group In Progress arrow_drop_down" at bounding box center [104, 159] width 87 height 14
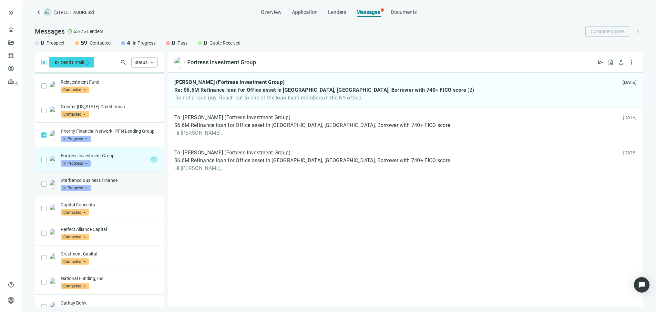
drag, startPoint x: 121, startPoint y: 203, endPoint x: 156, endPoint y: 211, distance: 35.2
click at [123, 191] on div "Starbanco Business Finance In Progress arrow_drop_down" at bounding box center [109, 184] width 97 height 14
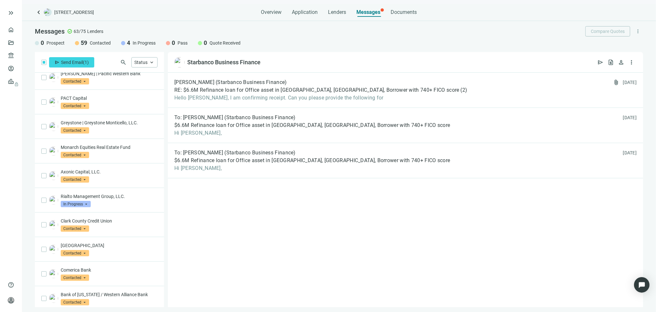
scroll to position [681, 0]
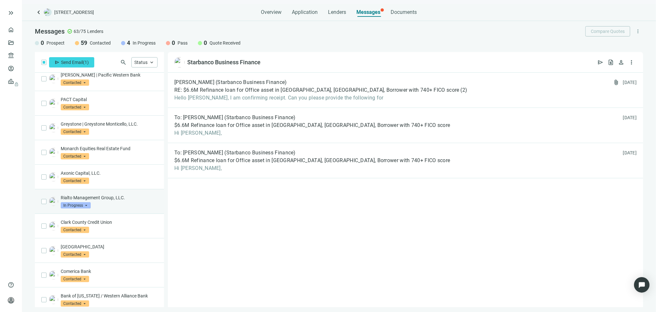
click at [131, 208] on div "Rialto Management Group, LLC. In Progress arrow_drop_down" at bounding box center [109, 201] width 97 height 14
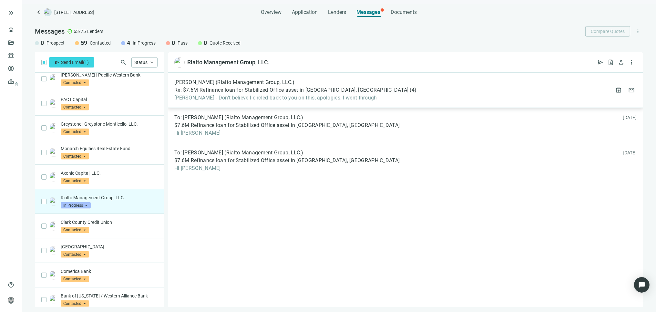
click at [268, 94] on div "Brandon England (Rialto Management Group, LLC.) Re: $7.6M Refinance loan for St…" at bounding box center [295, 90] width 242 height 22
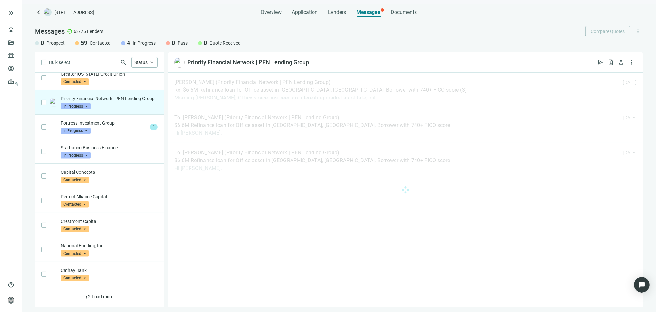
scroll to position [303, 0]
